Goal: Transaction & Acquisition: Purchase product/service

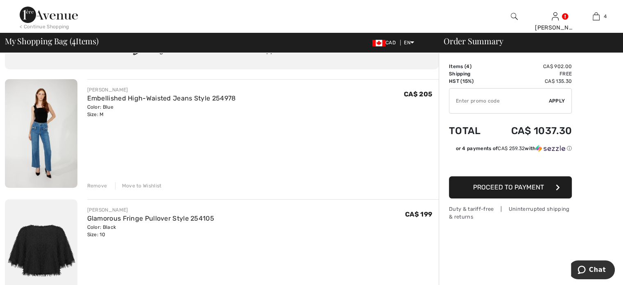
click at [105, 189] on div "Remove" at bounding box center [97, 185] width 20 height 7
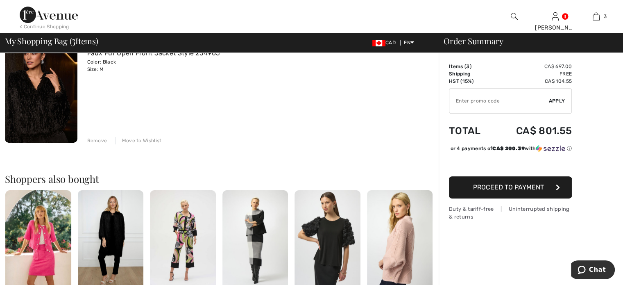
scroll to position [328, 0]
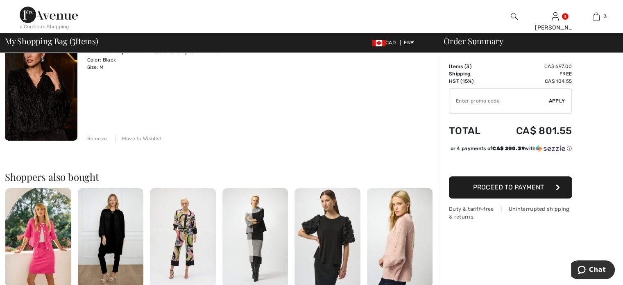
click at [107, 142] on div "Remove" at bounding box center [97, 138] width 20 height 7
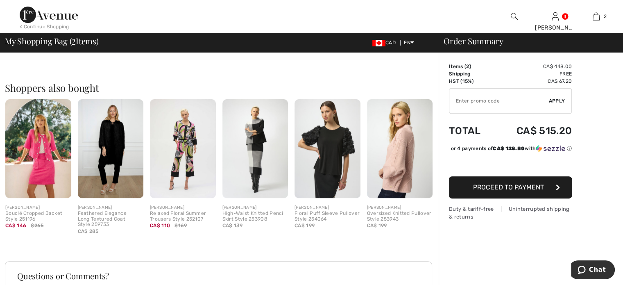
scroll to position [164, 0]
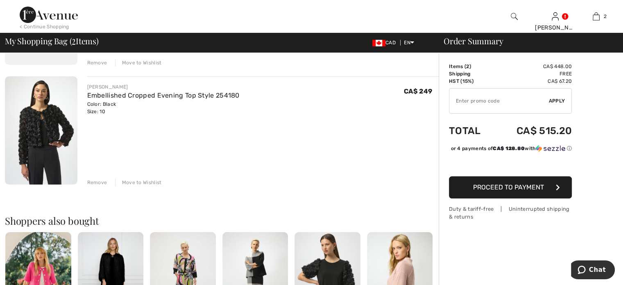
click at [105, 186] on div "Remove" at bounding box center [97, 182] width 20 height 7
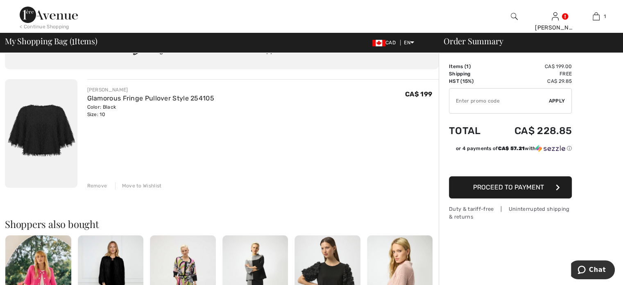
scroll to position [41, 0]
click at [507, 191] on span "Proceed to Payment" at bounding box center [508, 187] width 71 height 8
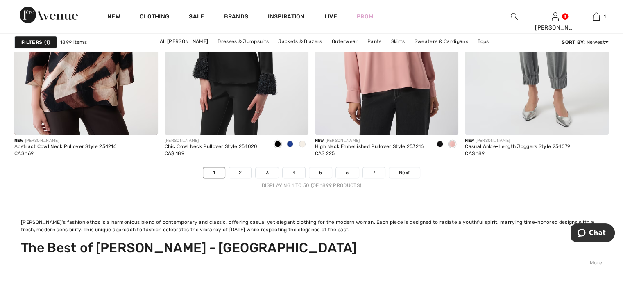
scroll to position [4043, 0]
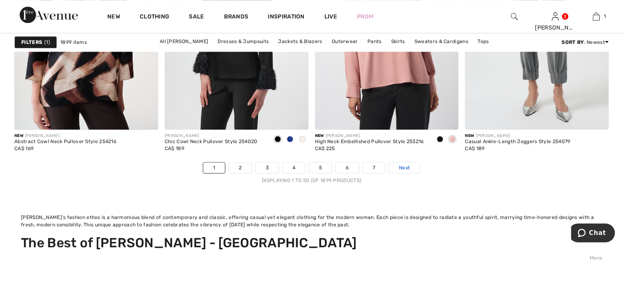
click at [410, 171] on span "Next" at bounding box center [404, 167] width 11 height 7
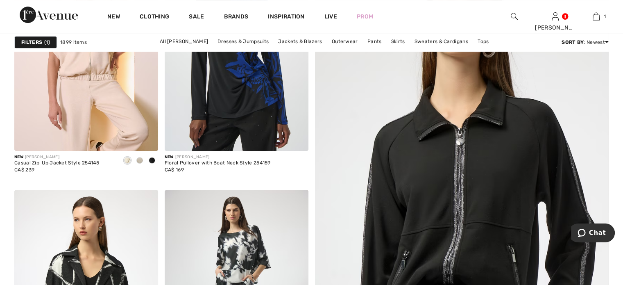
scroll to position [367, 0]
